Goal: Task Accomplishment & Management: Complete application form

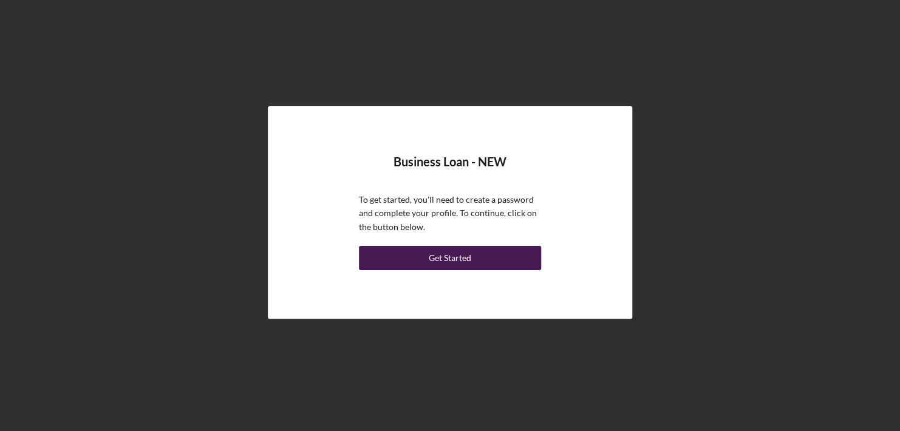
click at [448, 256] on div "Get Started" at bounding box center [450, 258] width 43 height 24
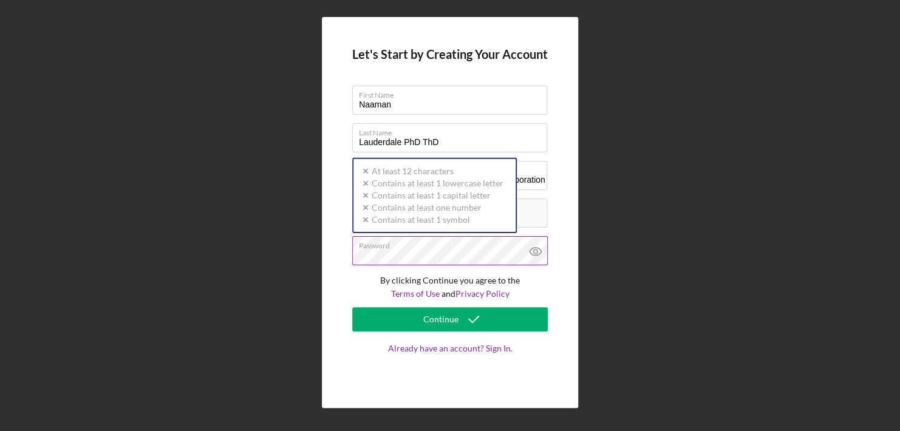
click at [419, 248] on div "Password Icon/icon-validation-no At least 12 characters Icon/icon-validation-no…" at bounding box center [450, 251] width 196 height 30
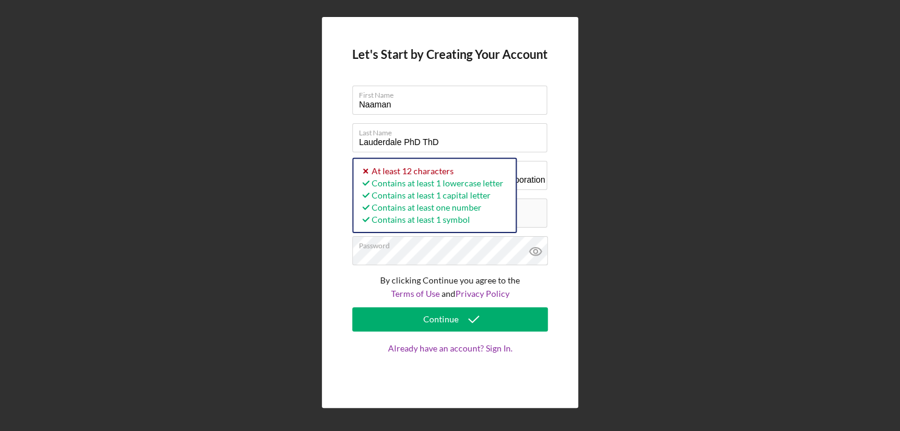
click at [352, 294] on p "By clicking Continue you agree to the Terms of Use and Privacy Policy" at bounding box center [450, 287] width 196 height 27
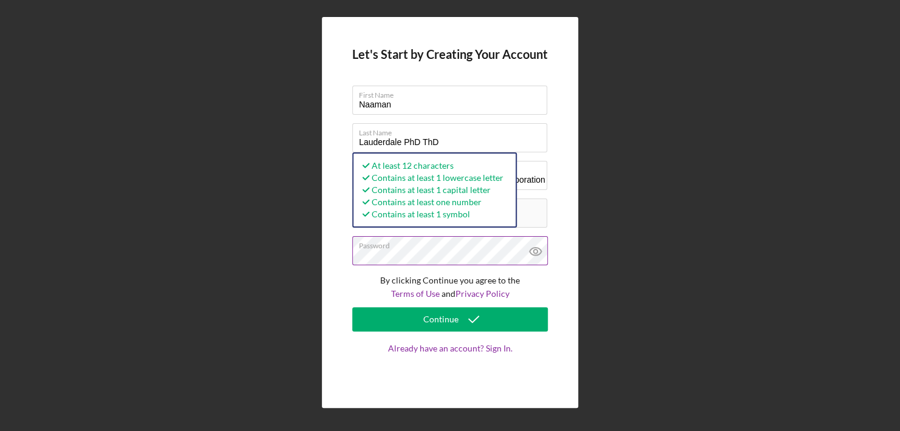
click at [352, 307] on button "Continue" at bounding box center [450, 319] width 196 height 24
